Goal: Find contact information: Obtain details needed to contact an individual or organization

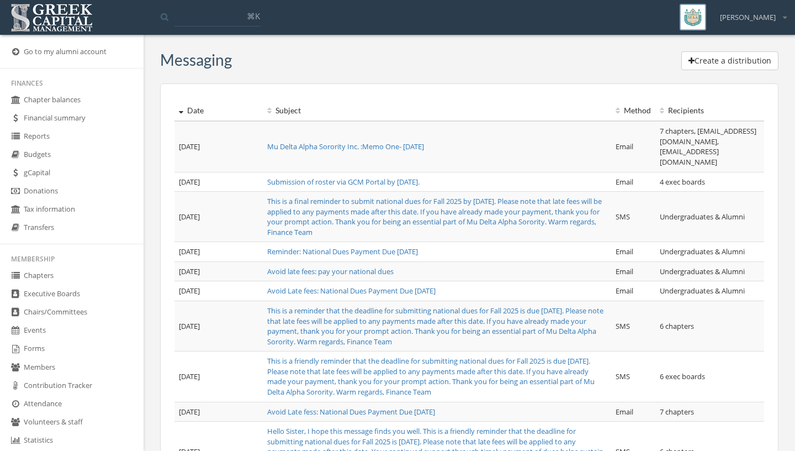
scroll to position [217, 0]
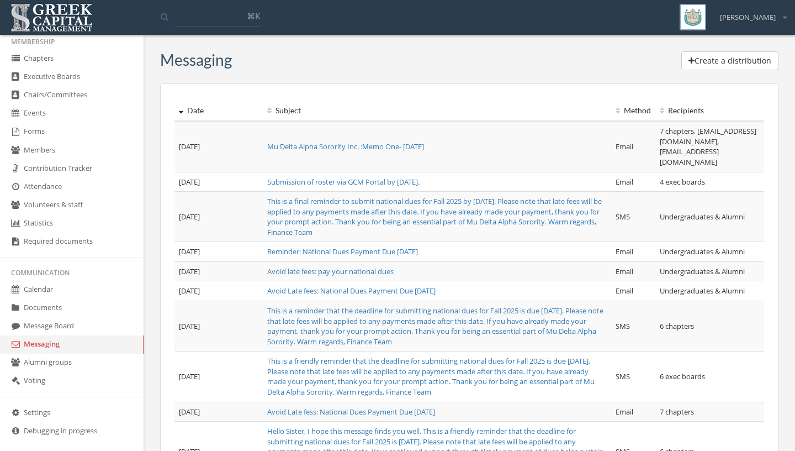
click at [48, 160] on link "Members" at bounding box center [72, 150] width 144 height 18
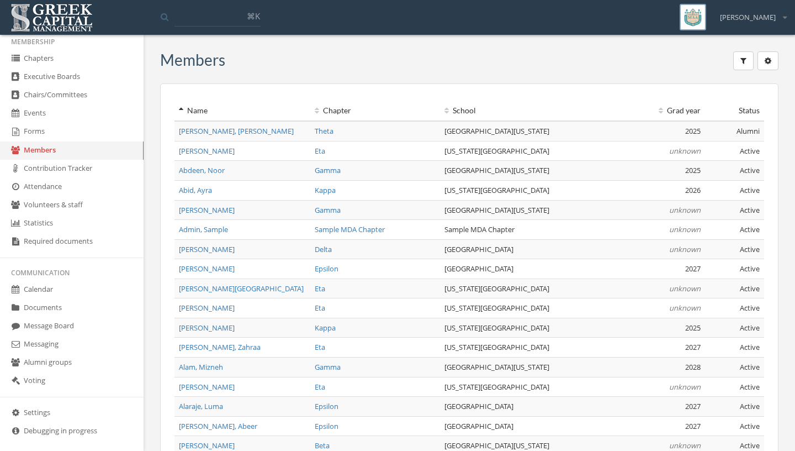
click at [68, 85] on link "Executive Boards" at bounding box center [72, 77] width 144 height 18
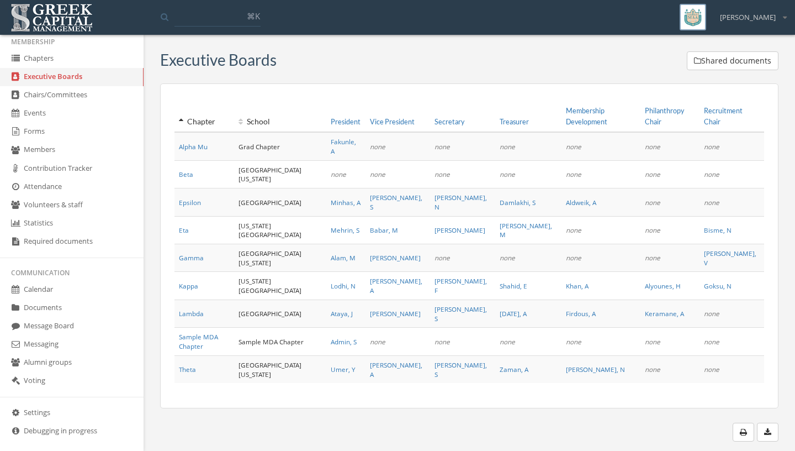
click at [183, 225] on link "Eta" at bounding box center [184, 229] width 10 height 9
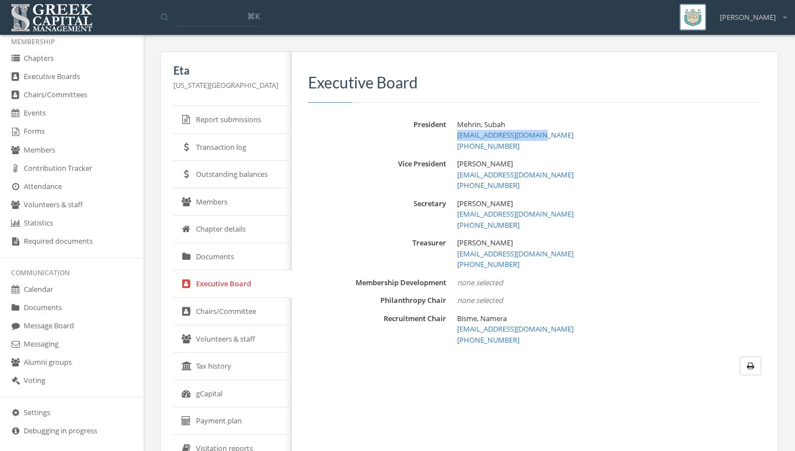
drag, startPoint x: 545, startPoint y: 136, endPoint x: 448, endPoint y: 138, distance: 96.7
click at [448, 138] on div "President [PERSON_NAME], Subah [EMAIL_ADDRESS][DOMAIN_NAME] [PHONE_NUMBER]" at bounding box center [535, 135] width 454 height 33
copy link "[EMAIL_ADDRESS][DOMAIN_NAME]"
drag, startPoint x: 511, startPoint y: 125, endPoint x: 445, endPoint y: 125, distance: 65.7
click at [445, 125] on div "President [PERSON_NAME], Subah [EMAIL_ADDRESS][DOMAIN_NAME] [PHONE_NUMBER]" at bounding box center [535, 135] width 454 height 33
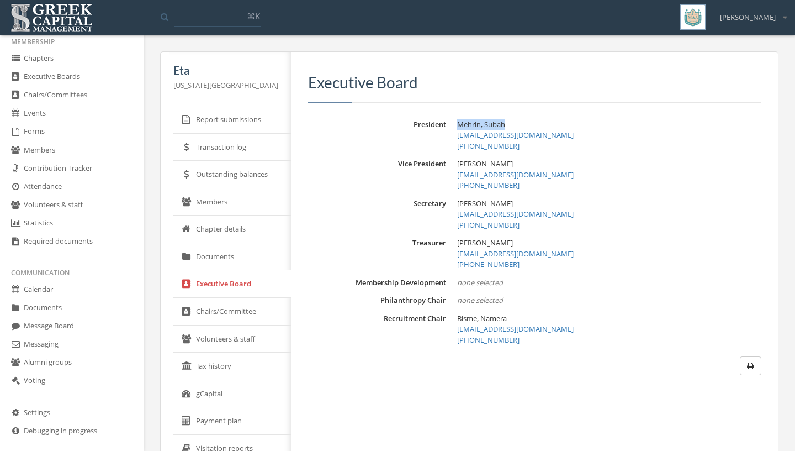
copy span "Mehrin, Subah"
drag, startPoint x: 520, startPoint y: 146, endPoint x: 438, endPoint y: 146, distance: 82.3
click at [438, 146] on div "President [PERSON_NAME], Subah [EMAIL_ADDRESS][DOMAIN_NAME] [PHONE_NUMBER]" at bounding box center [535, 135] width 454 height 33
copy link "[PHONE_NUMBER]"
click at [78, 78] on link "Executive Boards" at bounding box center [72, 77] width 144 height 18
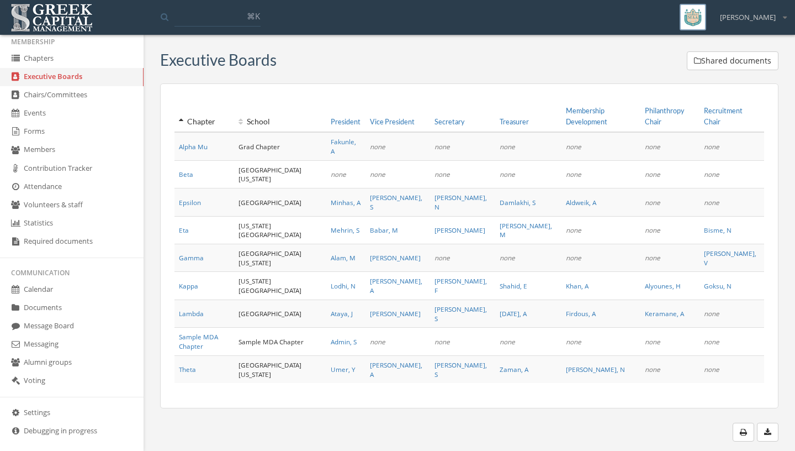
click at [182, 225] on link "Eta" at bounding box center [184, 229] width 10 height 9
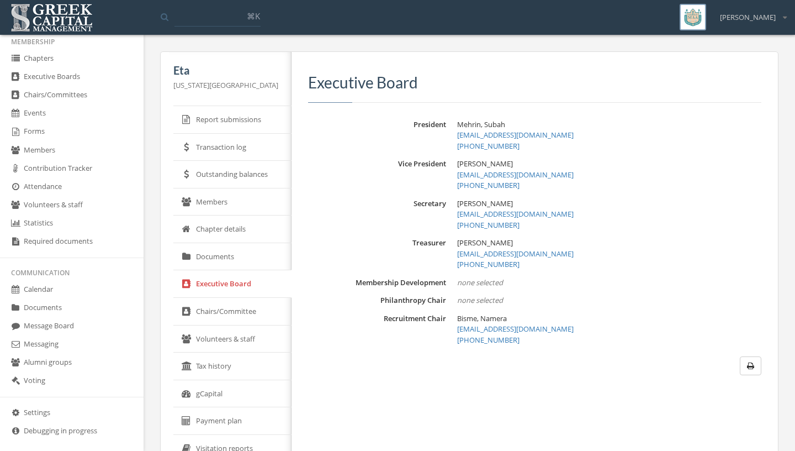
click at [752, 363] on icon "button" at bounding box center [750, 366] width 7 height 8
click at [198, 200] on link "Members" at bounding box center [232, 202] width 118 height 28
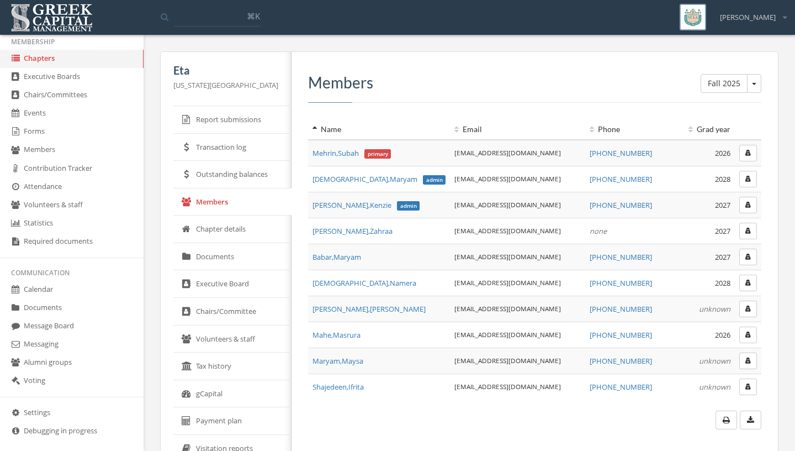
click at [744, 156] on button "button" at bounding box center [749, 153] width 18 height 17
